Goal: Communication & Community: Share content

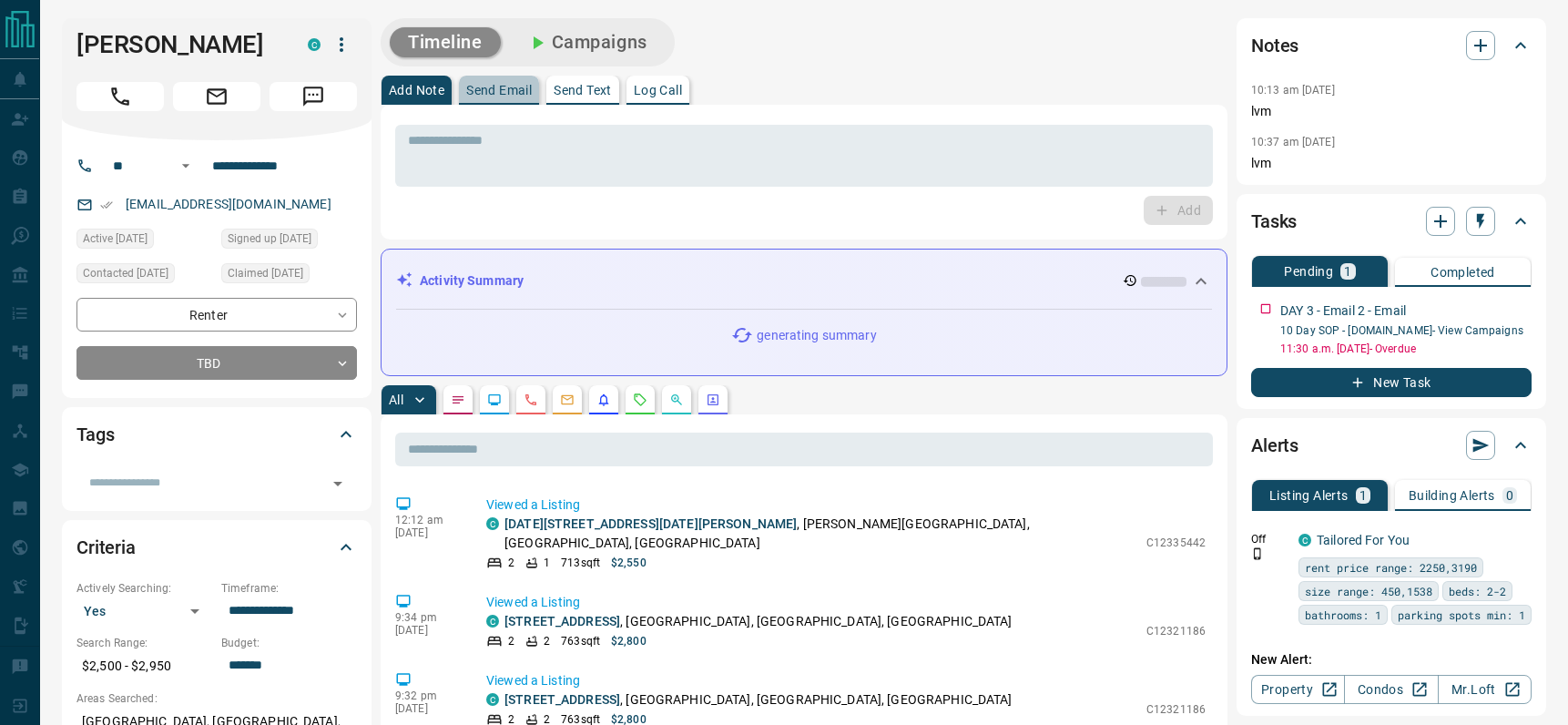
click at [482, 84] on p "Send Email" at bounding box center [499, 90] width 65 height 13
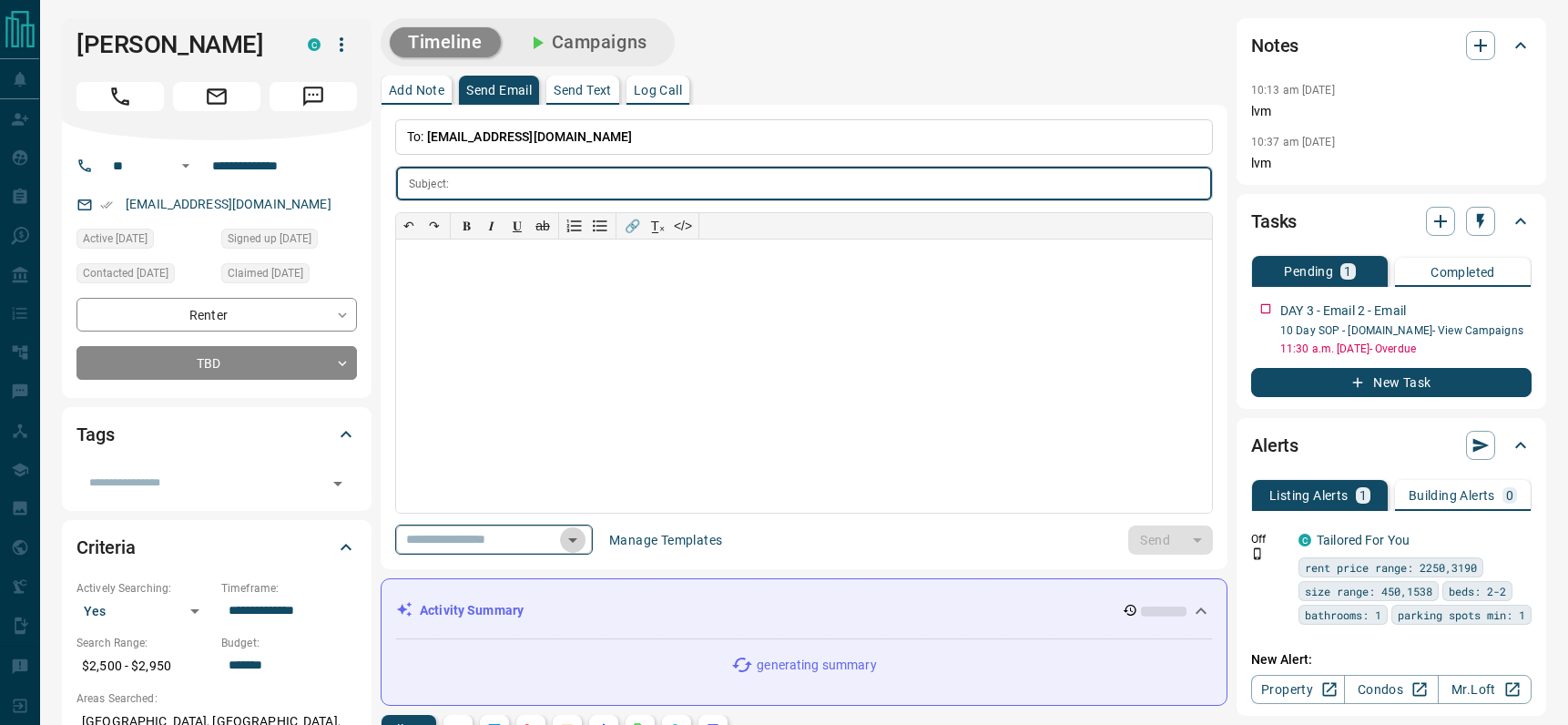
click at [581, 540] on icon "Open" at bounding box center [573, 540] width 22 height 22
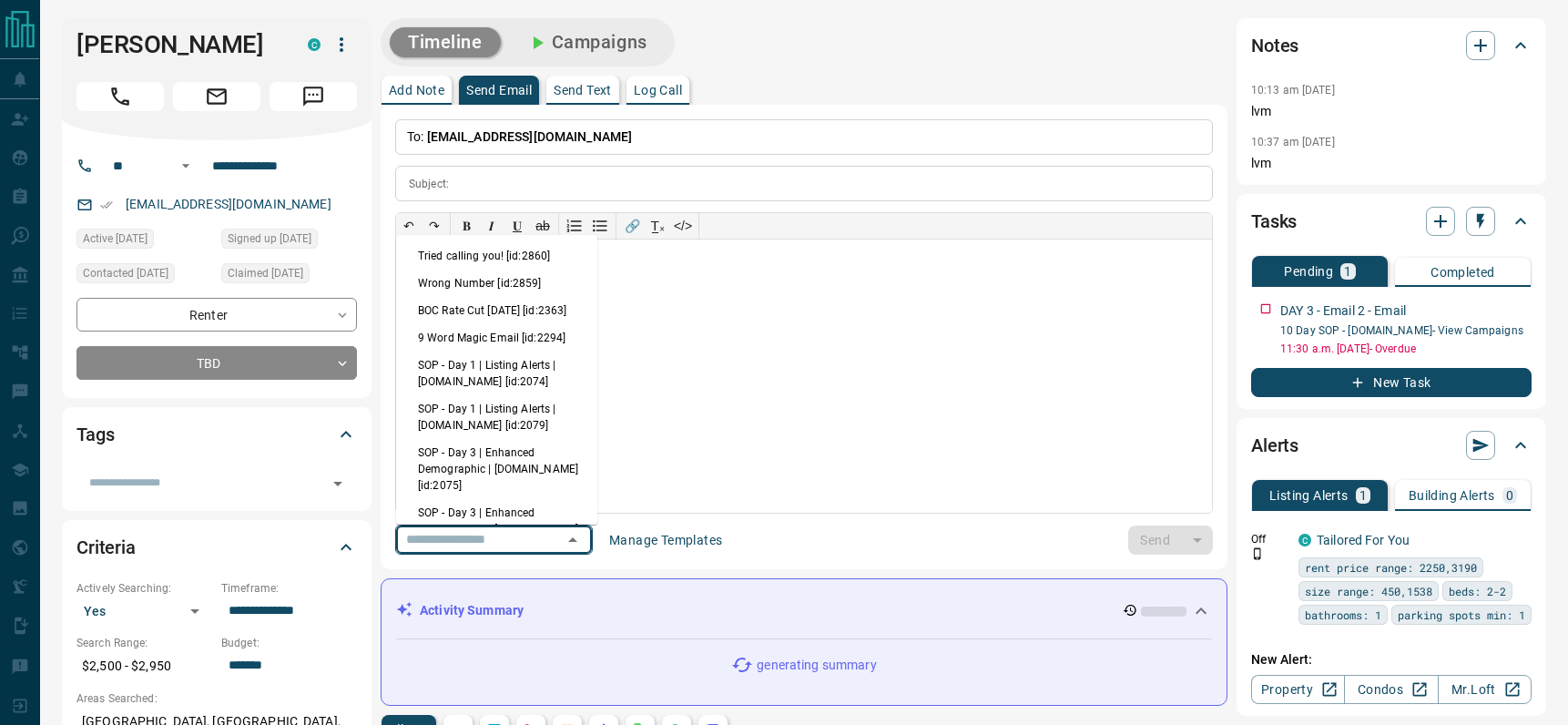
click at [503, 479] on li "SOP - Day 3 | Enhanced Demographic | [DOMAIN_NAME] [id:2075]" at bounding box center [496, 469] width 201 height 60
type input "**********"
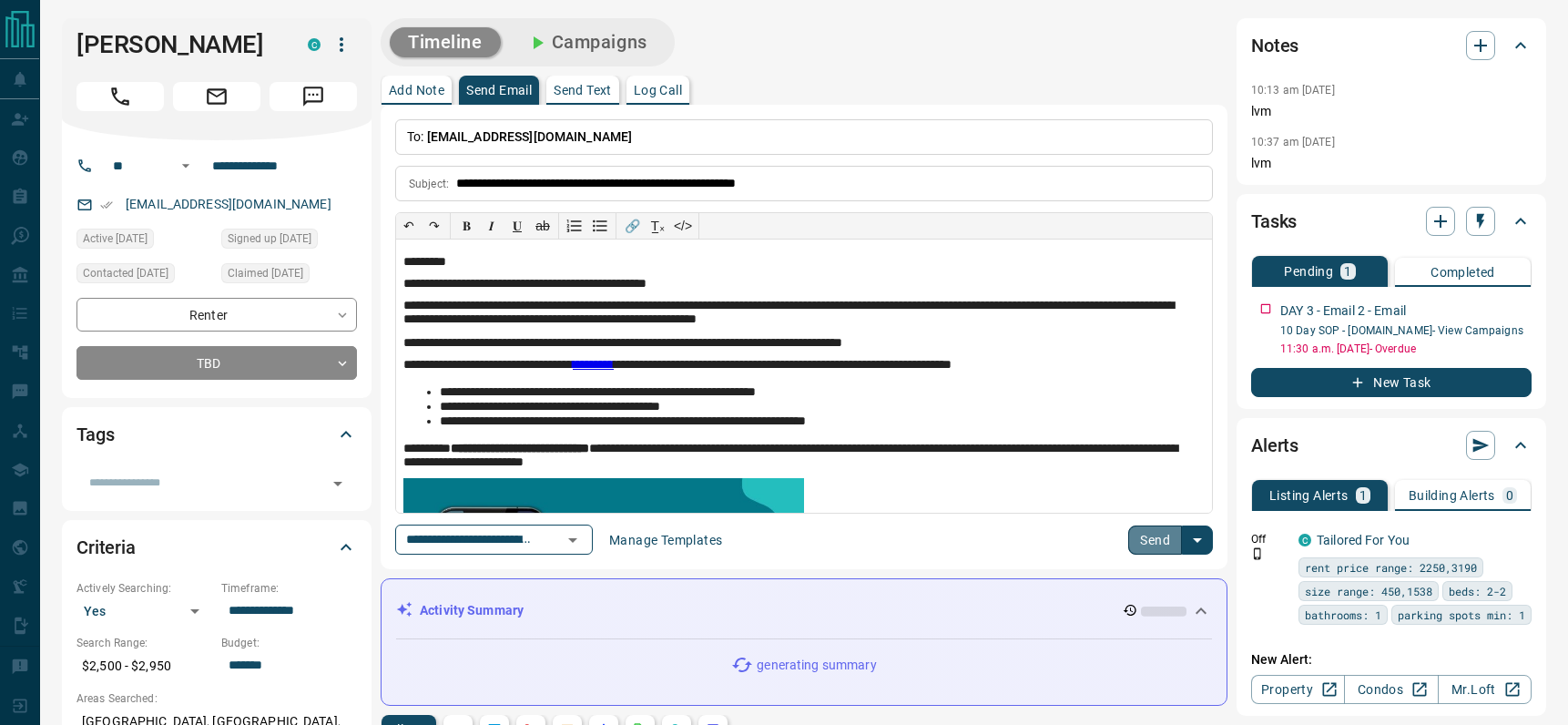
click at [1171, 532] on button "Send" at bounding box center [1155, 540] width 54 height 29
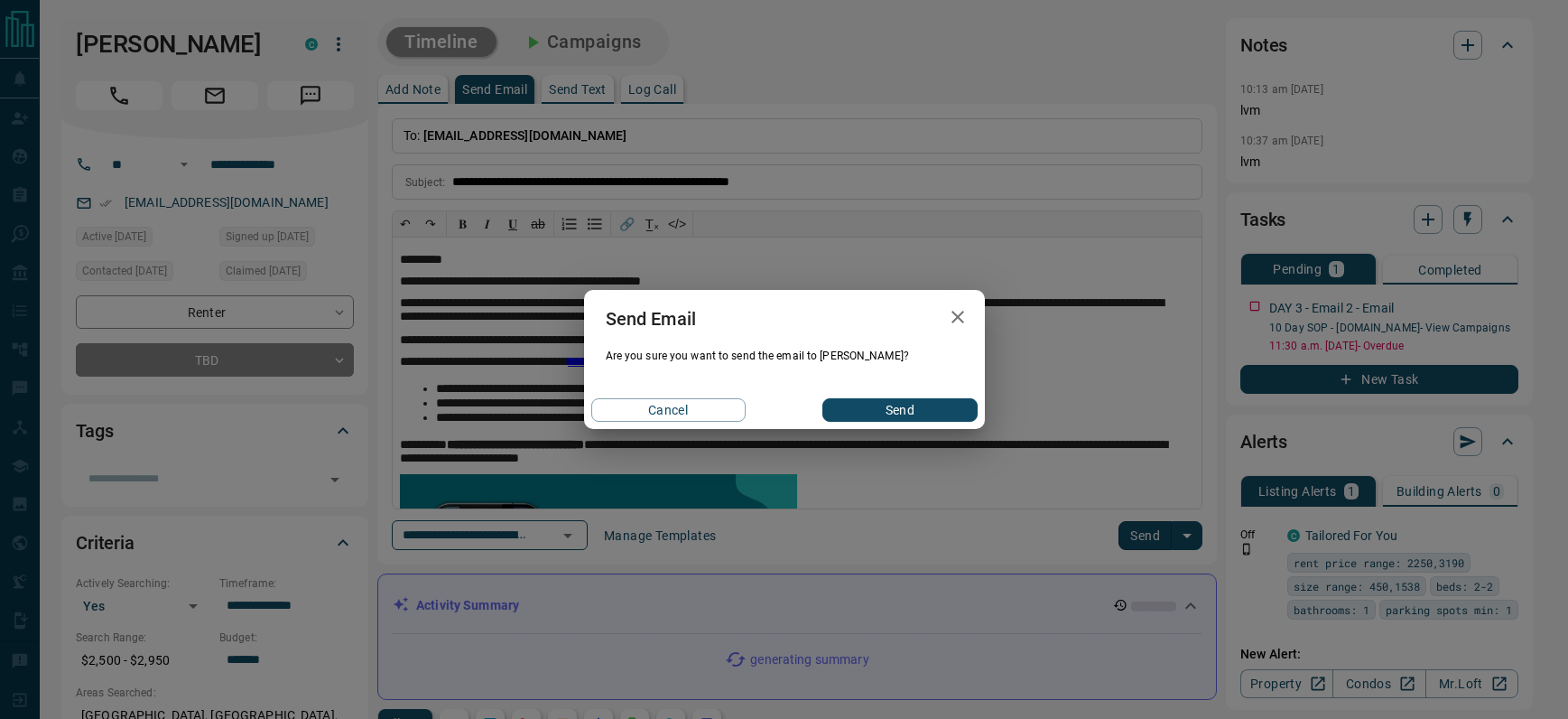
click at [913, 399] on button "Send" at bounding box center [900, 410] width 155 height 24
